Goal: Information Seeking & Learning: Learn about a topic

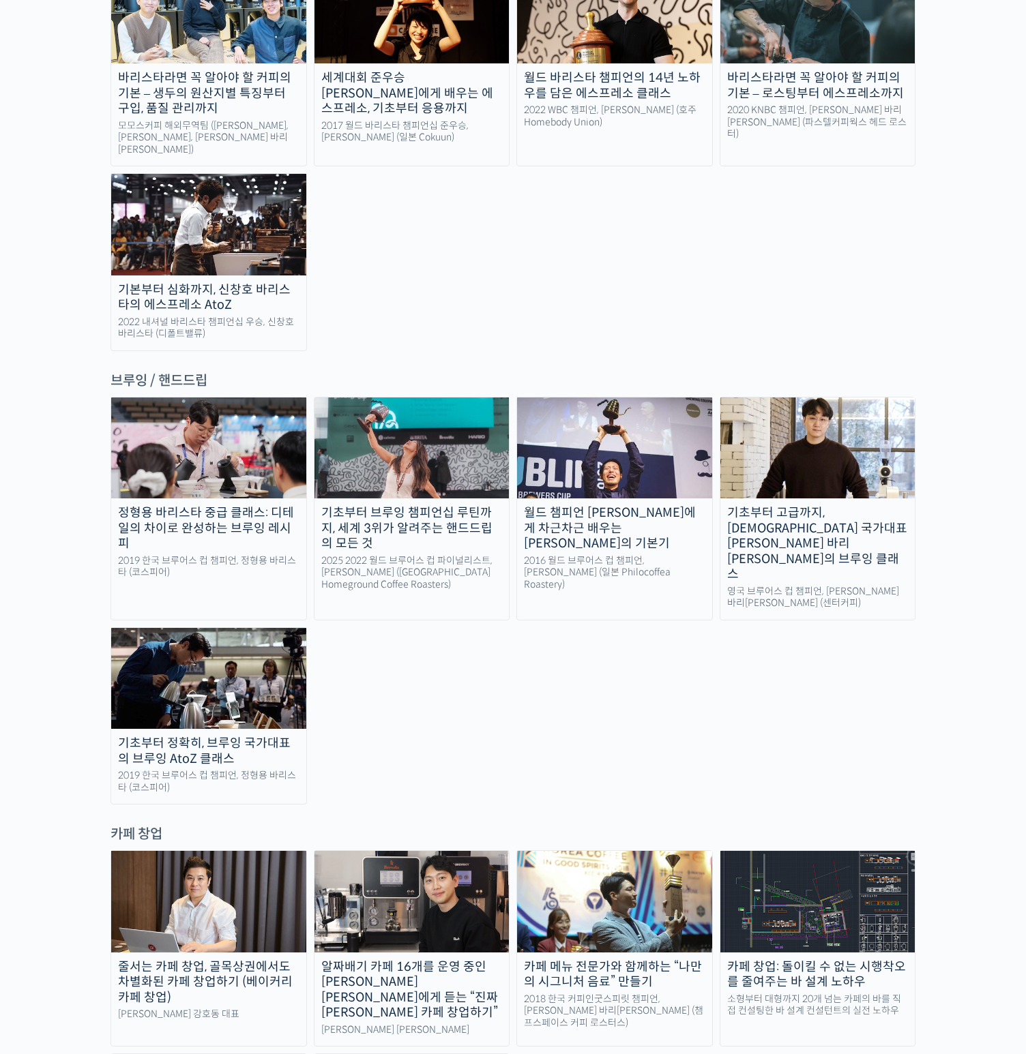
scroll to position [2059, 0]
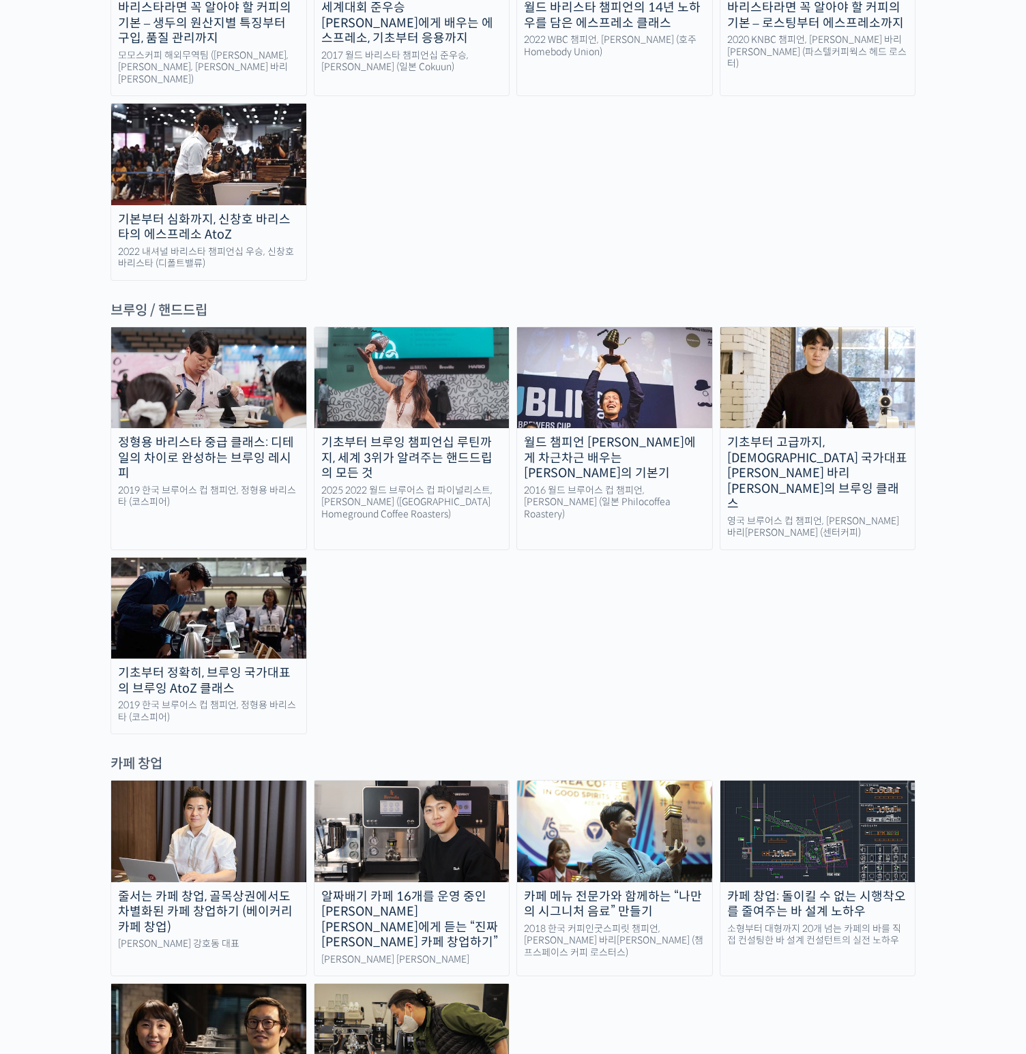
click at [387, 781] on img at bounding box center [411, 831] width 195 height 101
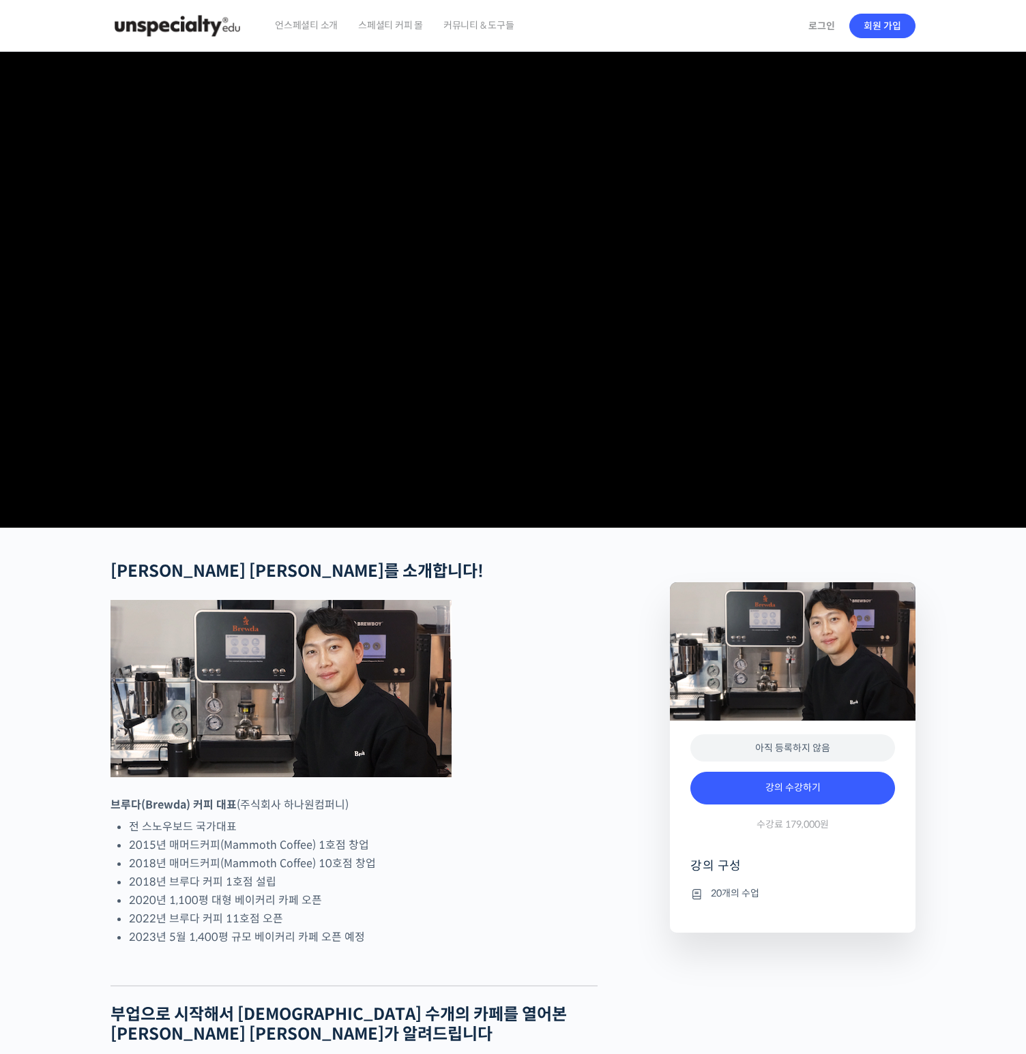
click at [505, 263] on video at bounding box center [512, 287] width 805 height 470
click at [459, 348] on video at bounding box center [512, 287] width 805 height 470
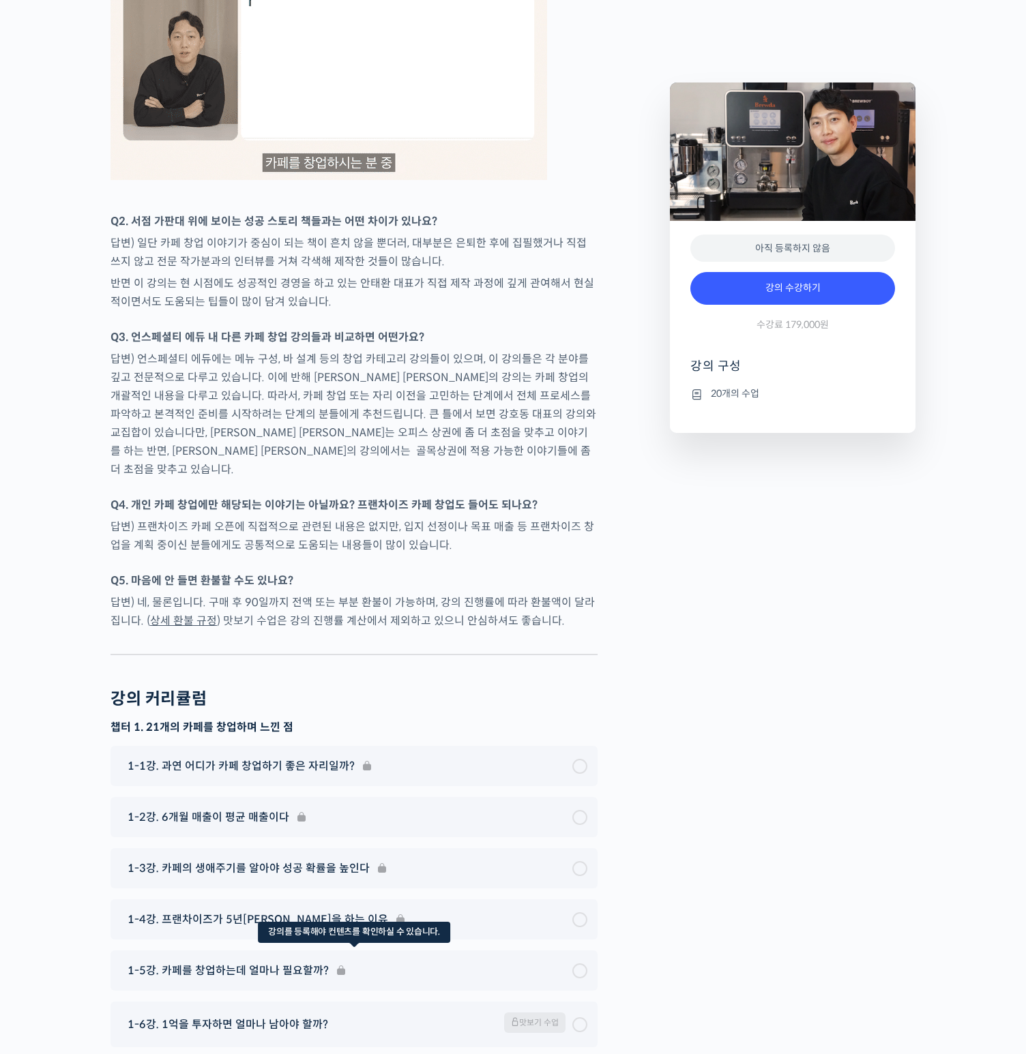
scroll to position [4616, 0]
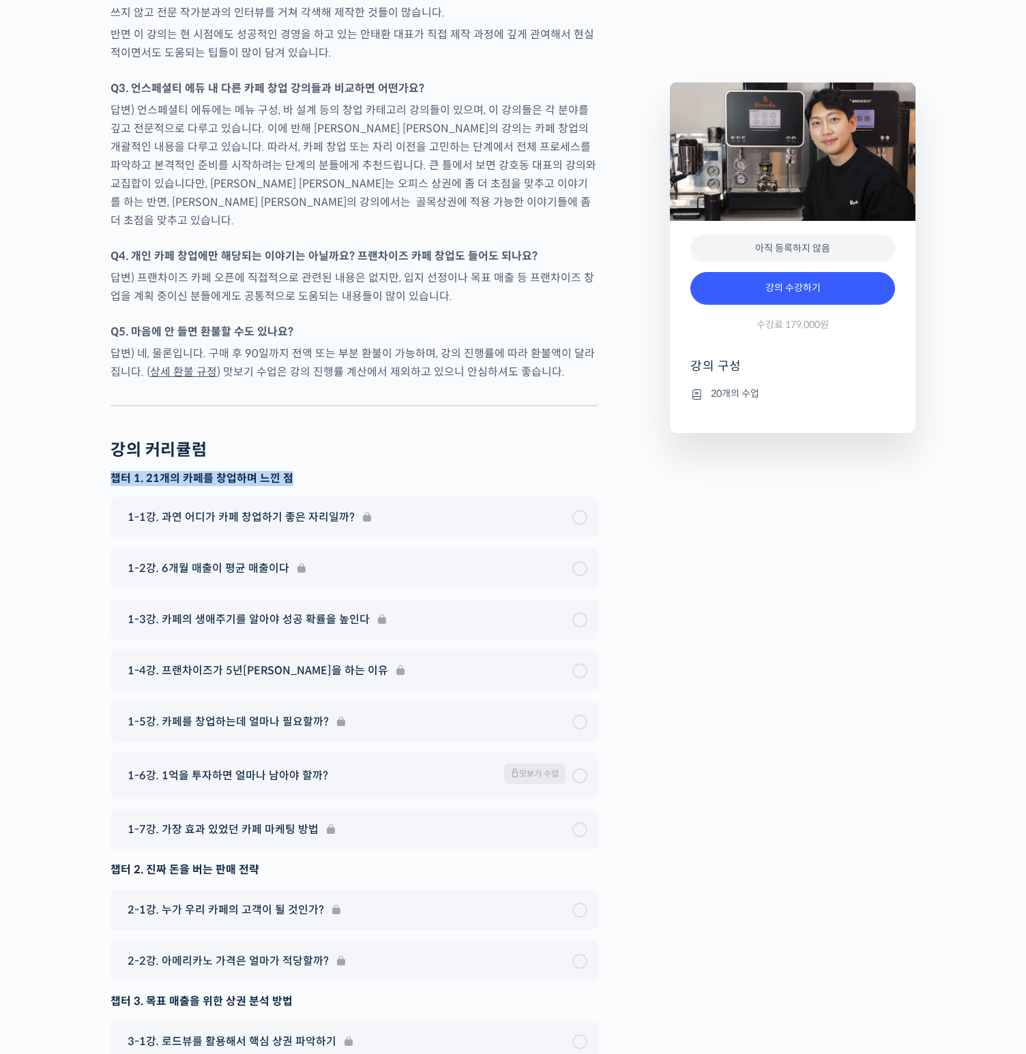
drag, startPoint x: 109, startPoint y: 449, endPoint x: 314, endPoint y: 447, distance: 204.6
drag, startPoint x: 99, startPoint y: 849, endPoint x: 299, endPoint y: 846, distance: 199.8
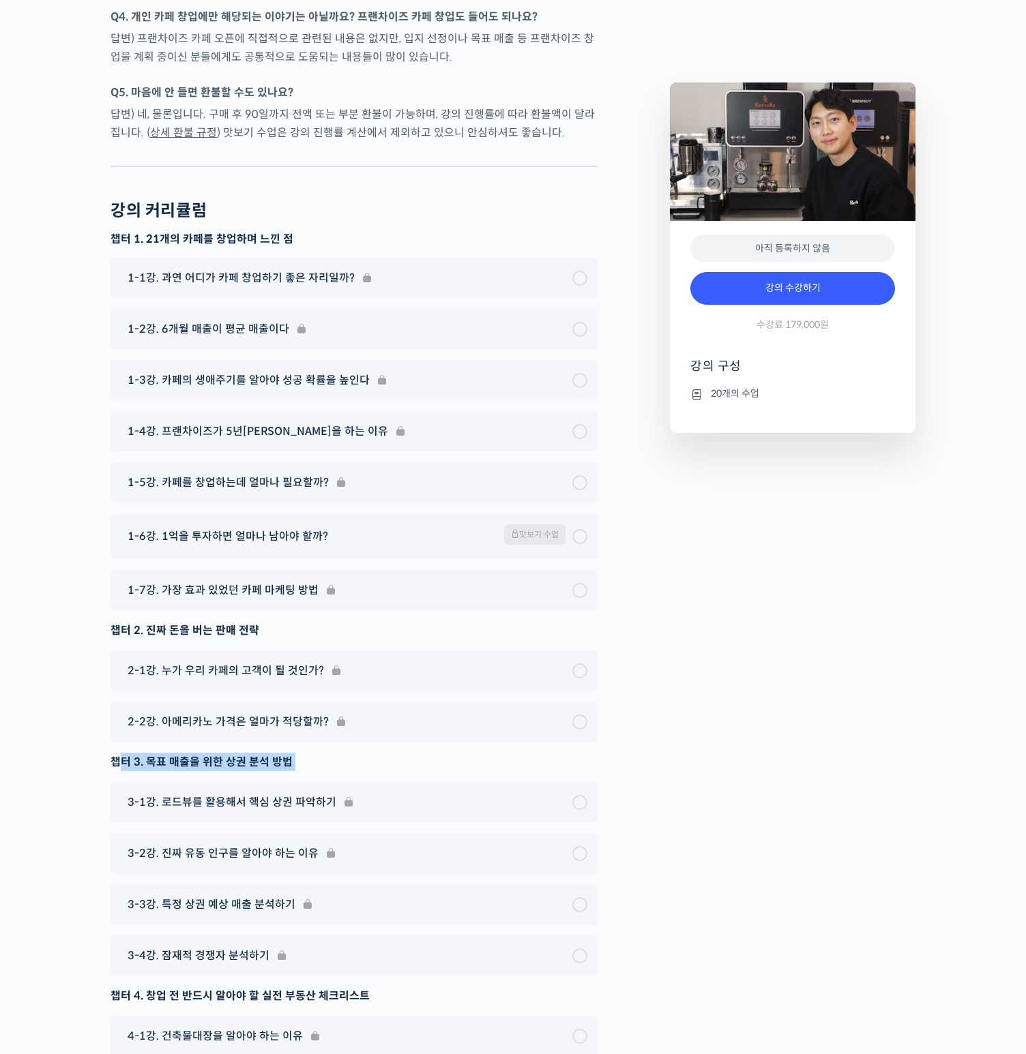
drag, startPoint x: 139, startPoint y: 729, endPoint x: 339, endPoint y: 752, distance: 201.1
click at [323, 745] on div "챕터 1. 21개의 카페를 창업하며 느낀 점 1-1강. 과연 어디가 카페 창업하기 좋은 자리일까? 1-2강. 6개월 매출이 평균 매출이다 1-…" at bounding box center [353, 827] width 487 height 1190
